Goal: Task Accomplishment & Management: Manage account settings

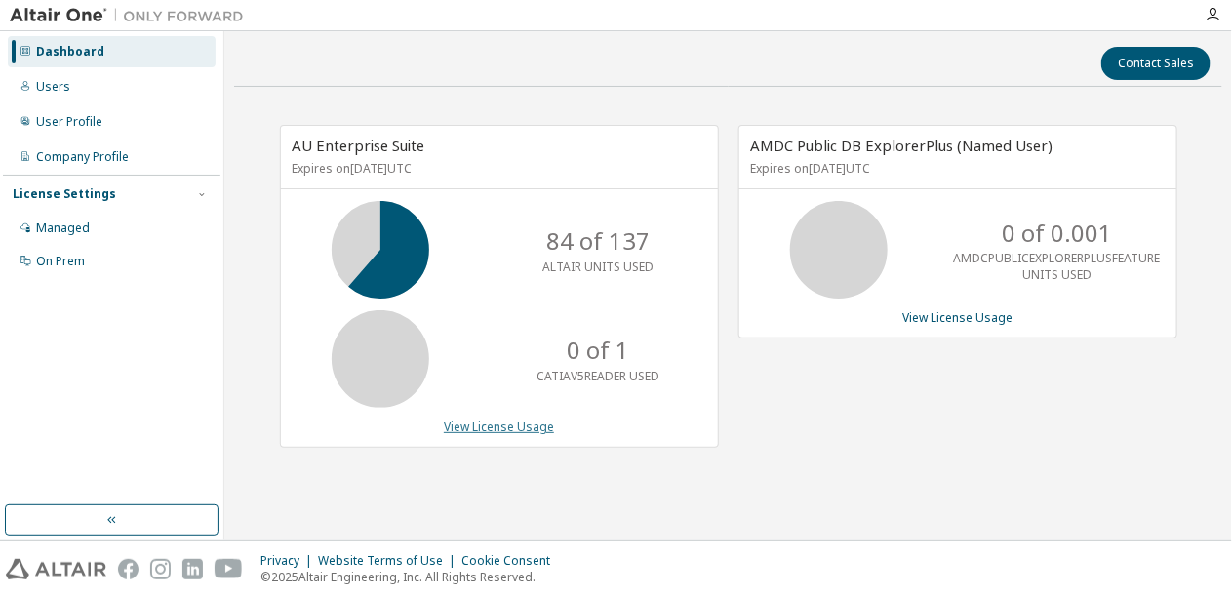
click at [506, 425] on link "View License Usage" at bounding box center [499, 427] width 110 height 17
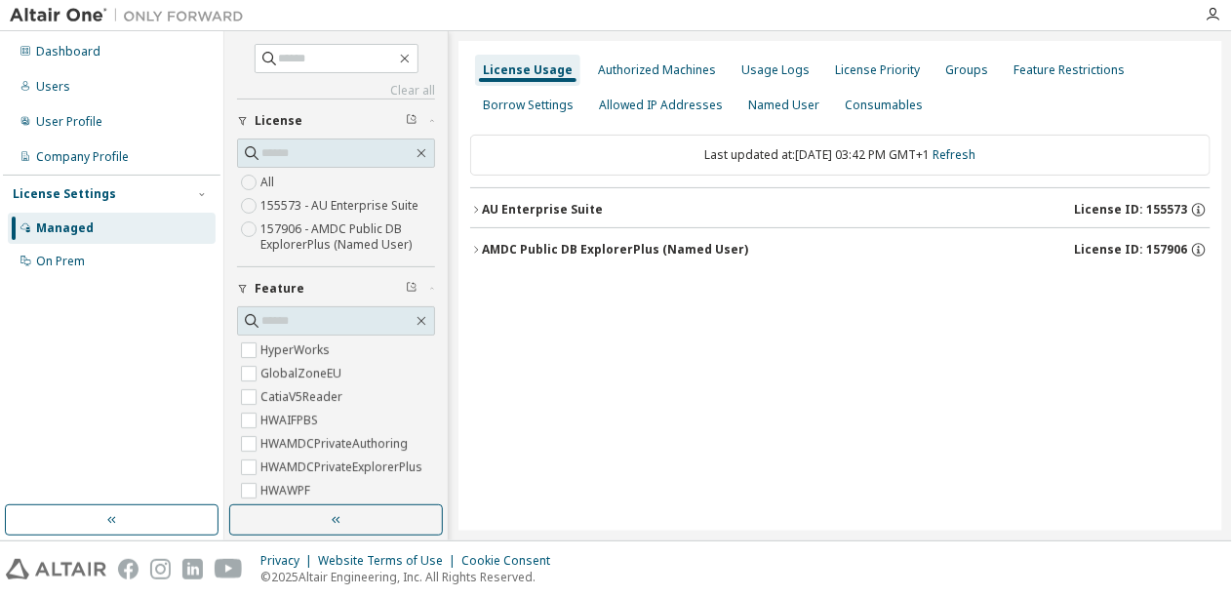
click at [581, 203] on div "AU Enterprise Suite" at bounding box center [542, 210] width 121 height 16
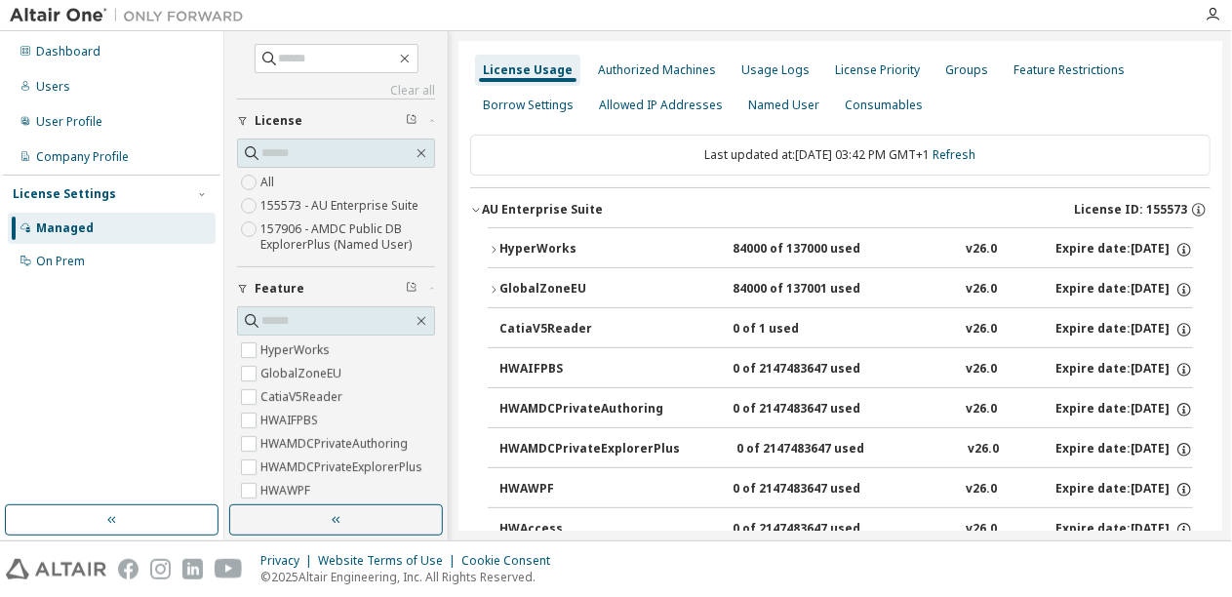
click at [545, 286] on div "GlobalZoneEU" at bounding box center [588, 290] width 176 height 18
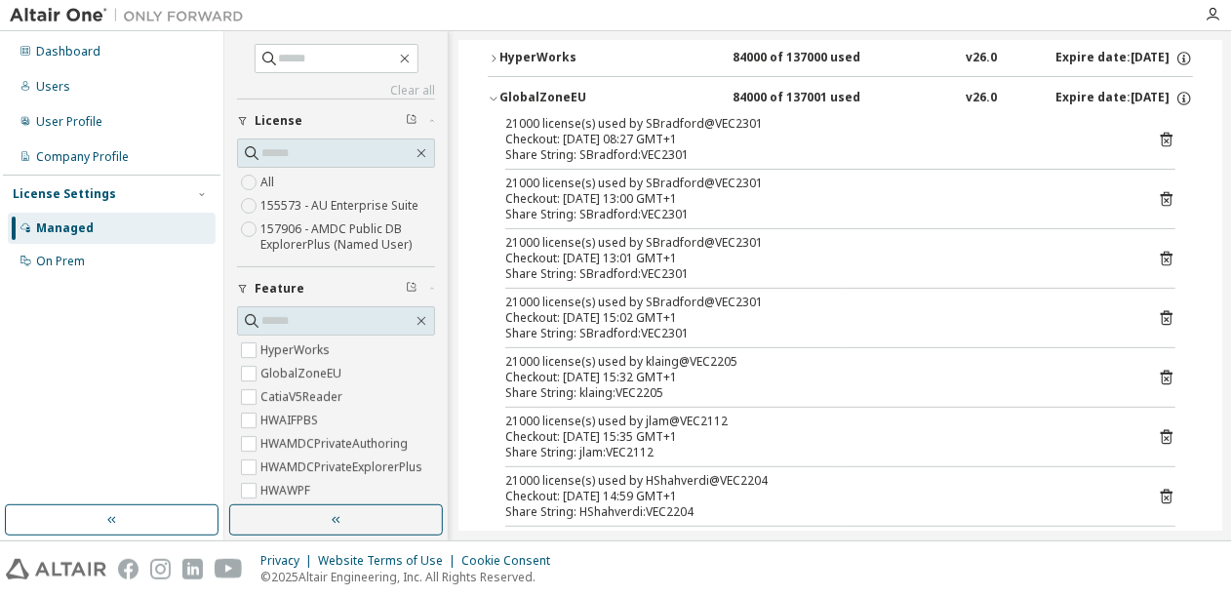
scroll to position [96, 0]
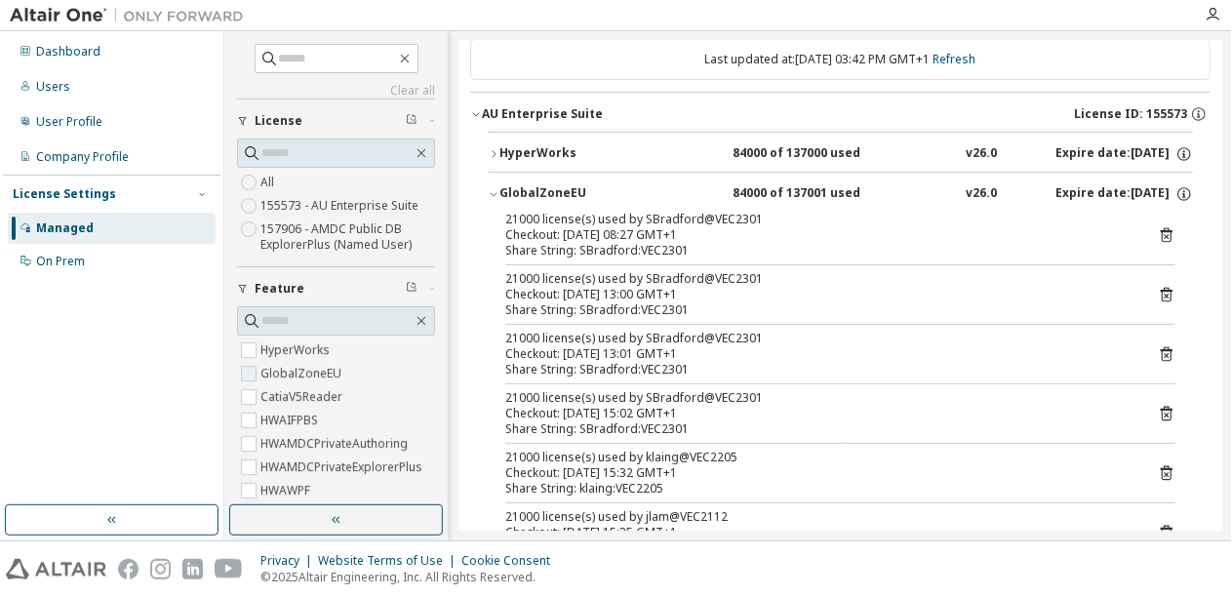
click at [315, 366] on label "GlobalZoneEU" at bounding box center [303, 373] width 85 height 23
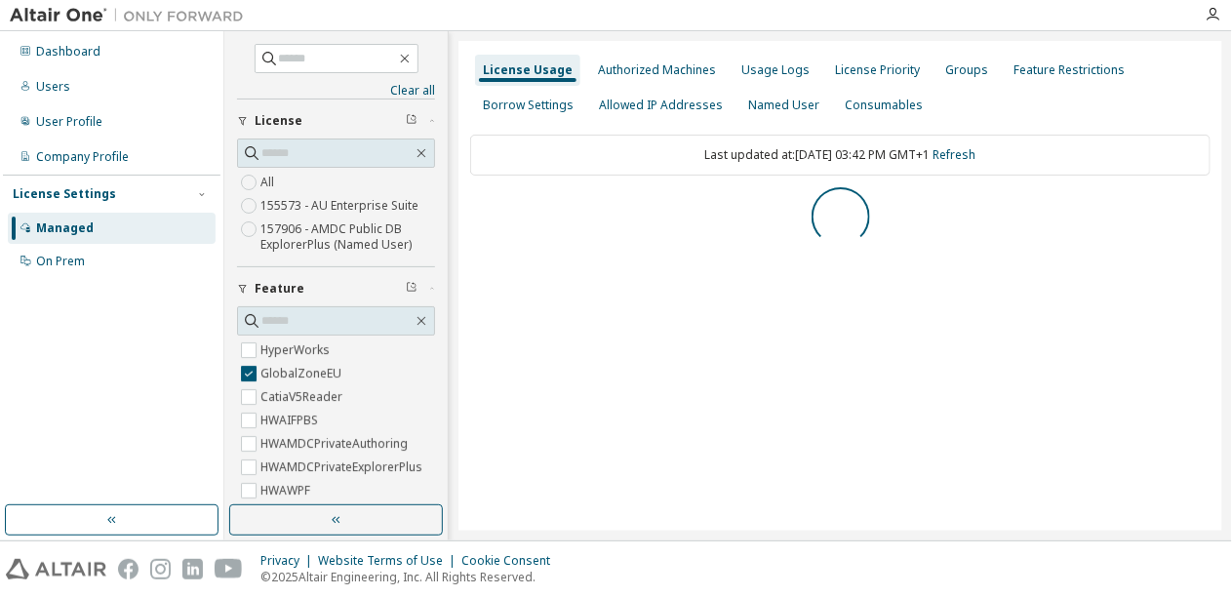
scroll to position [0, 0]
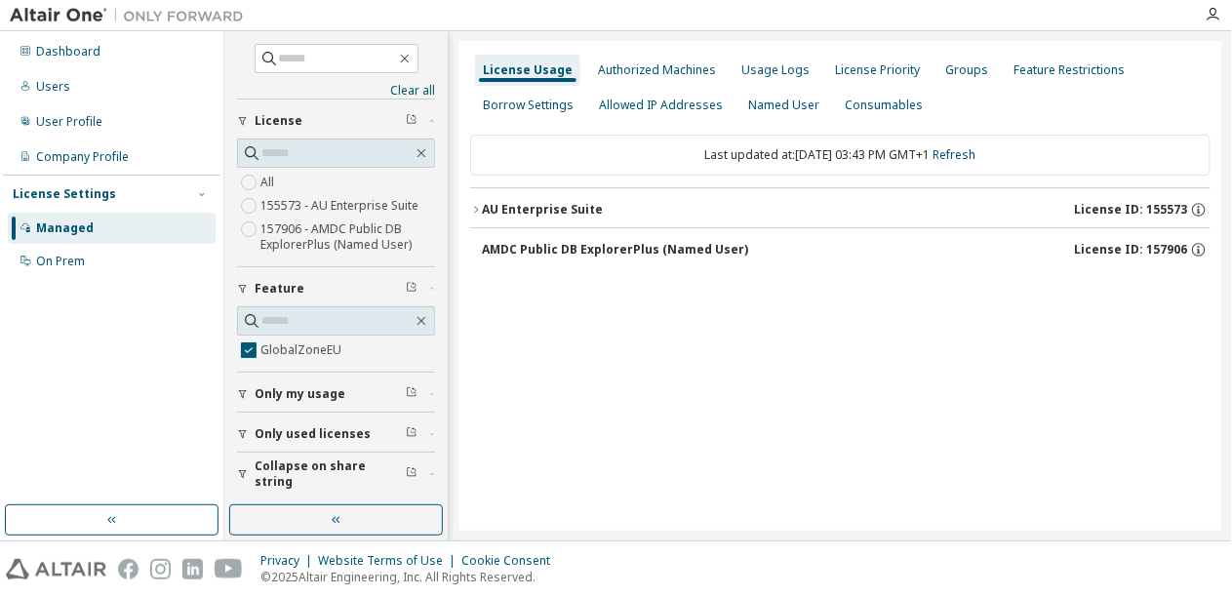
click at [243, 430] on icon "button" at bounding box center [243, 434] width 12 height 12
click at [269, 454] on label "Yes" at bounding box center [272, 463] width 23 height 23
click at [246, 468] on icon "button" at bounding box center [243, 474] width 12 height 12
click at [281, 495] on label "Yes" at bounding box center [272, 503] width 23 height 23
